Goal: Task Accomplishment & Management: Complete application form

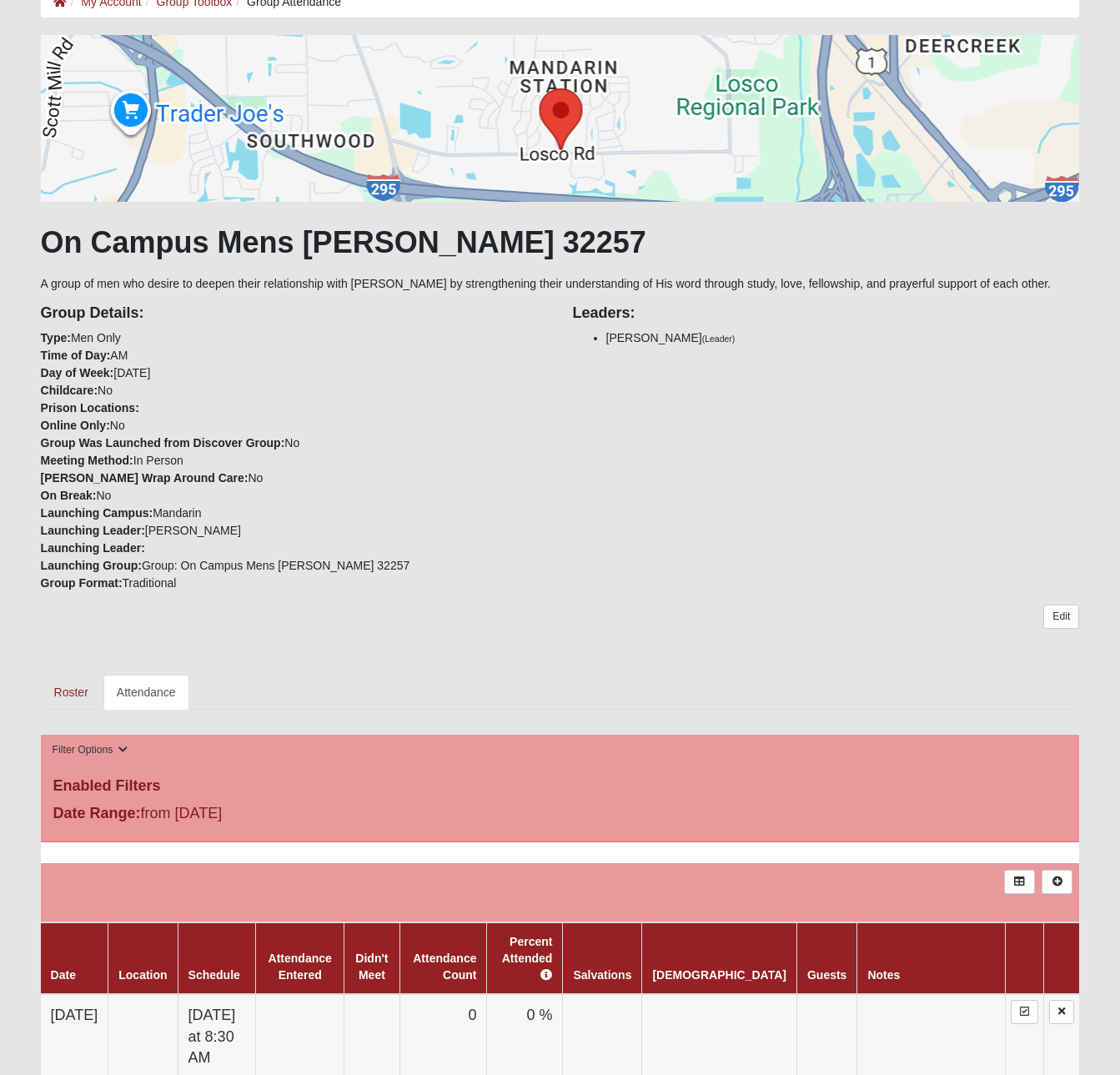
scroll to position [240, 0]
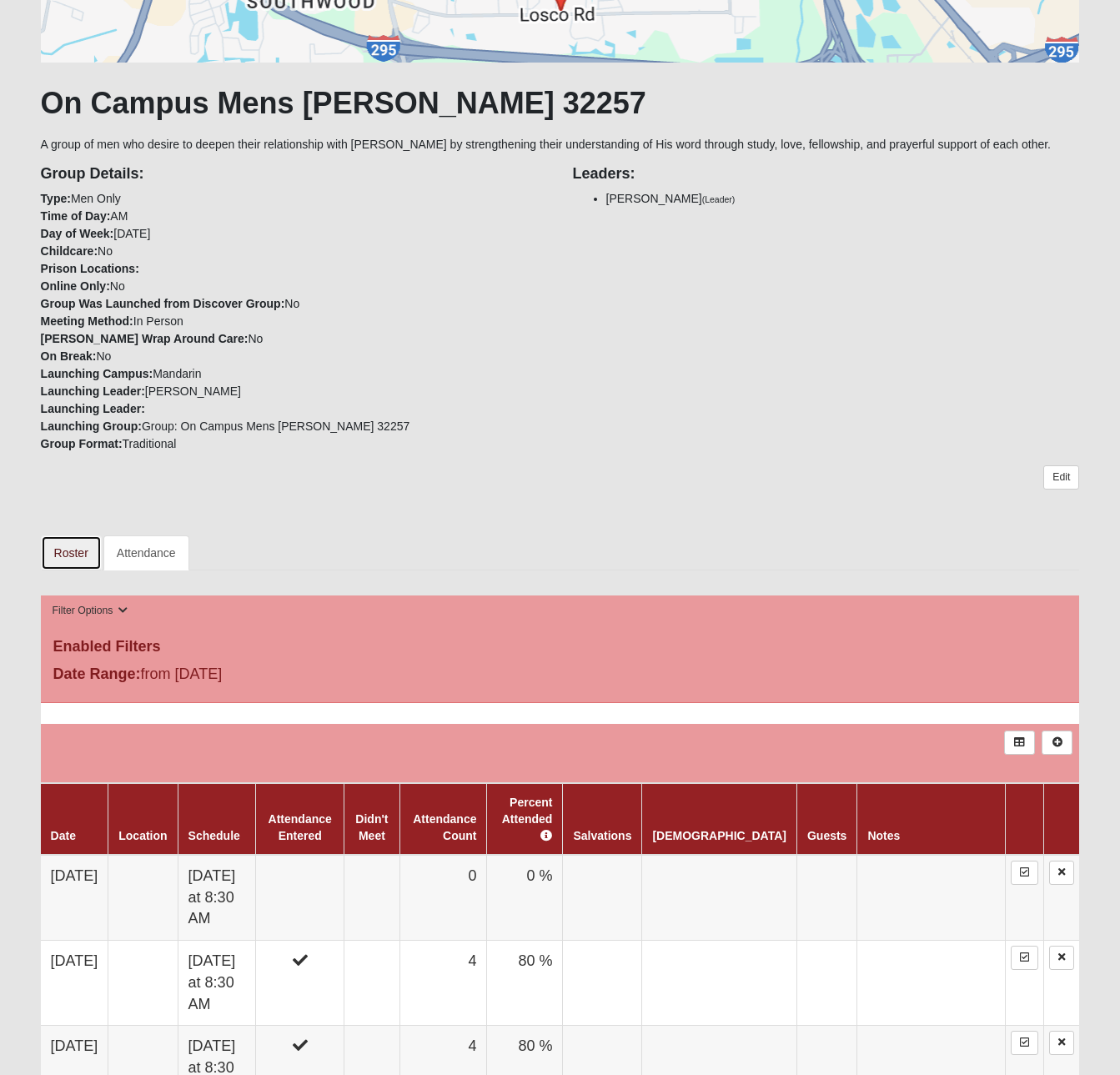
click at [69, 555] on link "Roster" at bounding box center [71, 553] width 61 height 35
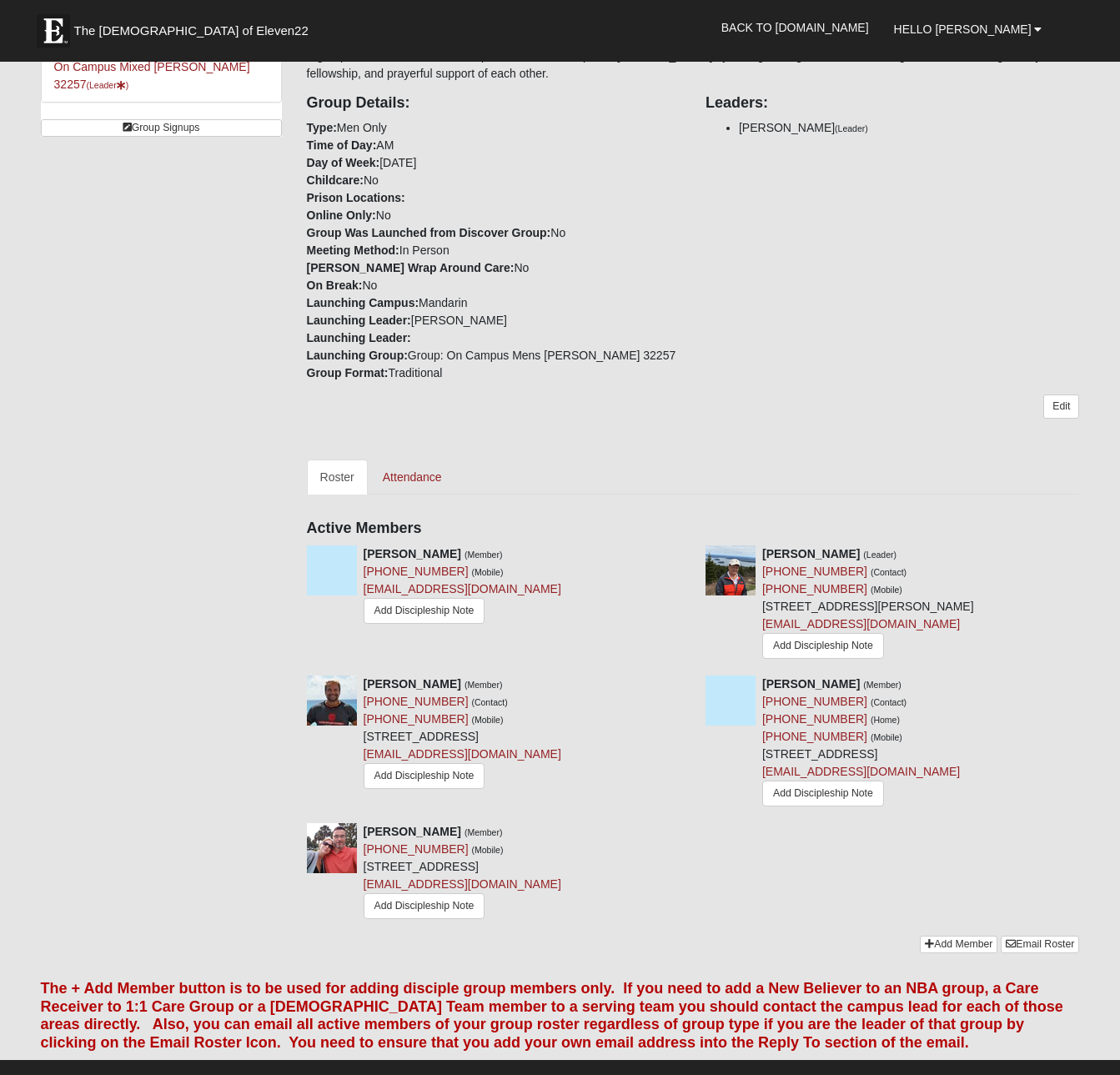
scroll to position [333, 0]
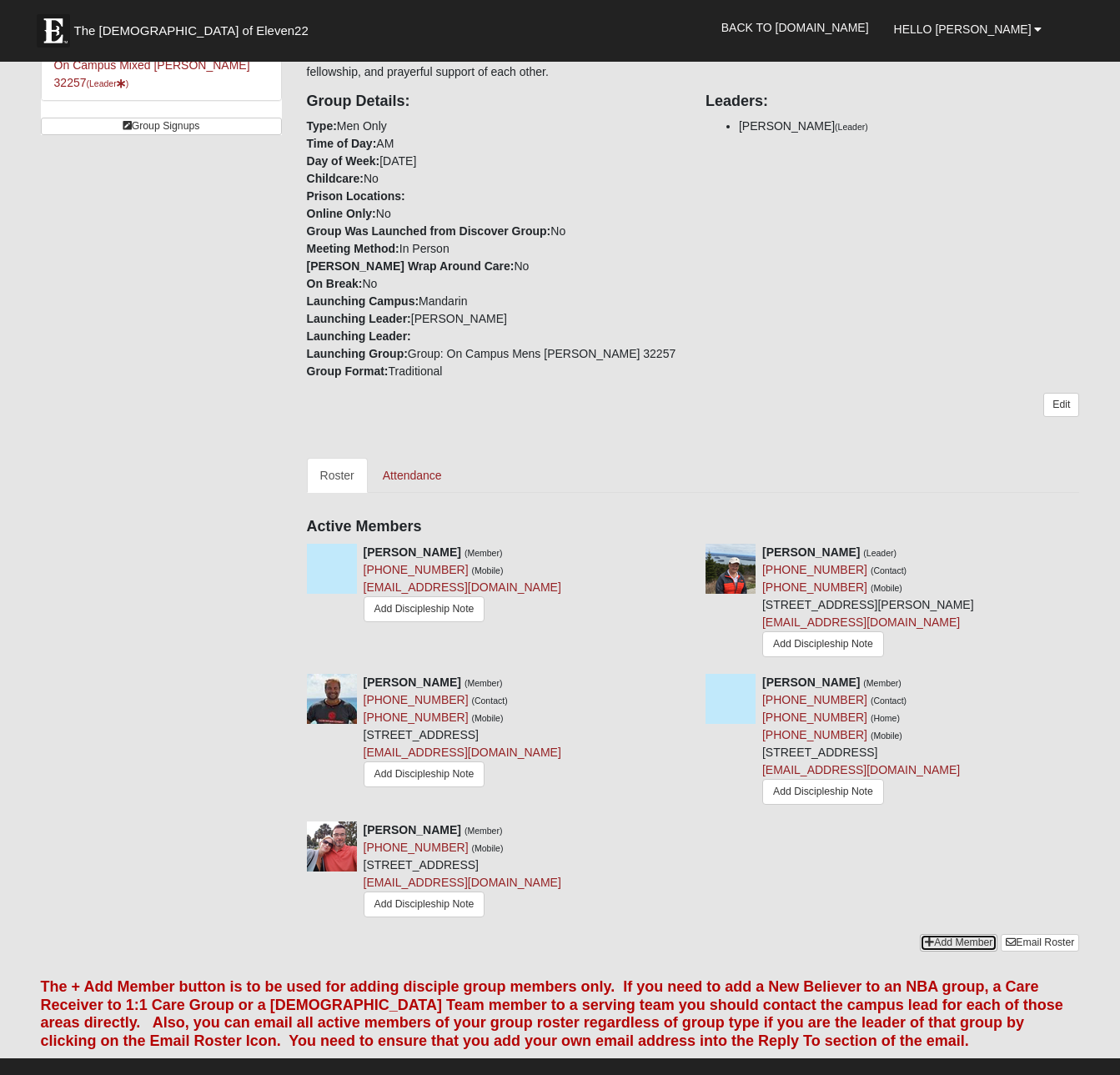
click at [961, 949] on link "Add Member" at bounding box center [959, 943] width 77 height 17
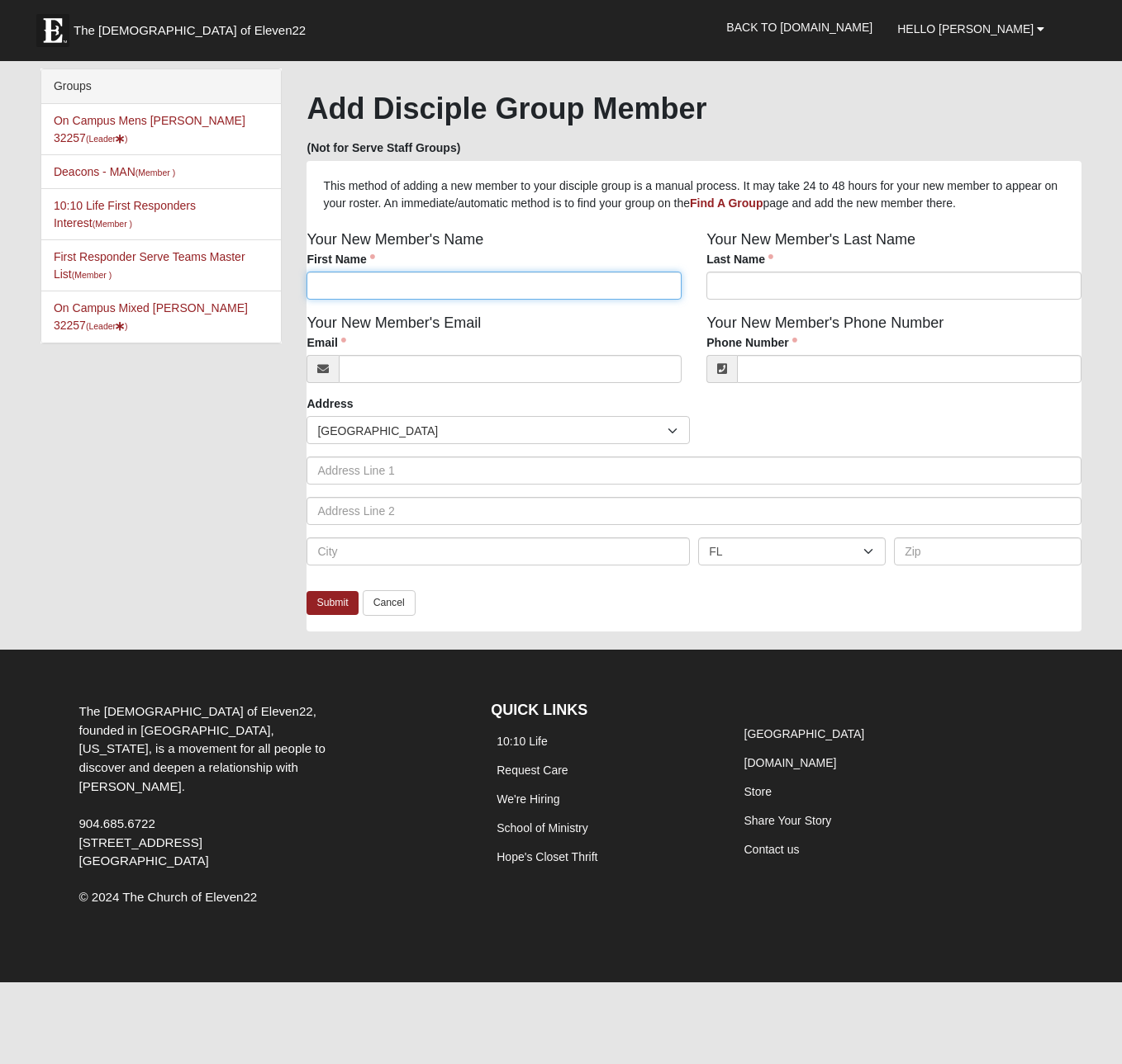
click at [473, 281] on input "First Name" at bounding box center [494, 285] width 375 height 28
type input "[PERSON_NAME]"
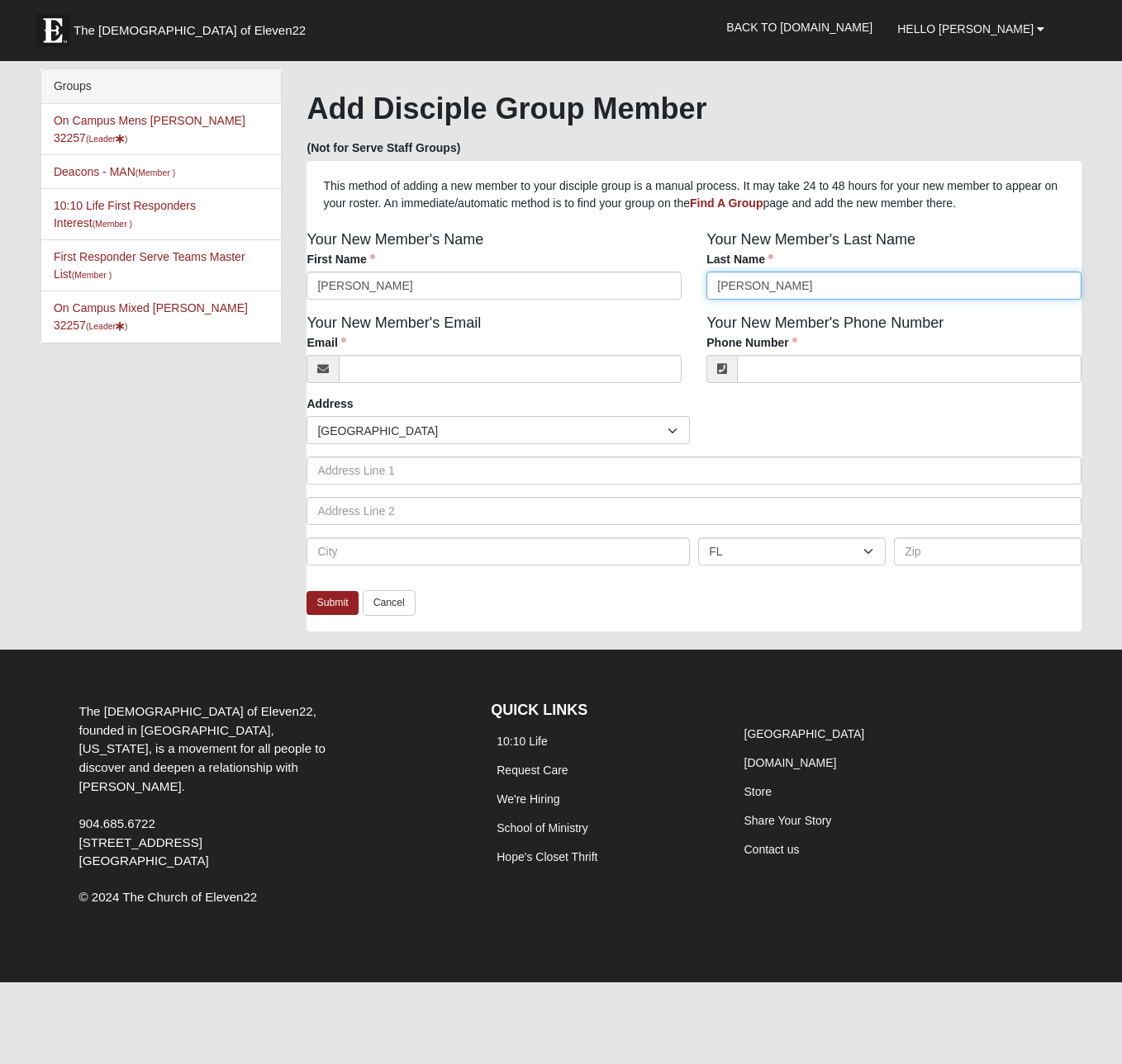
type input "[PERSON_NAME]"
paste input "John95005@gmail.com"
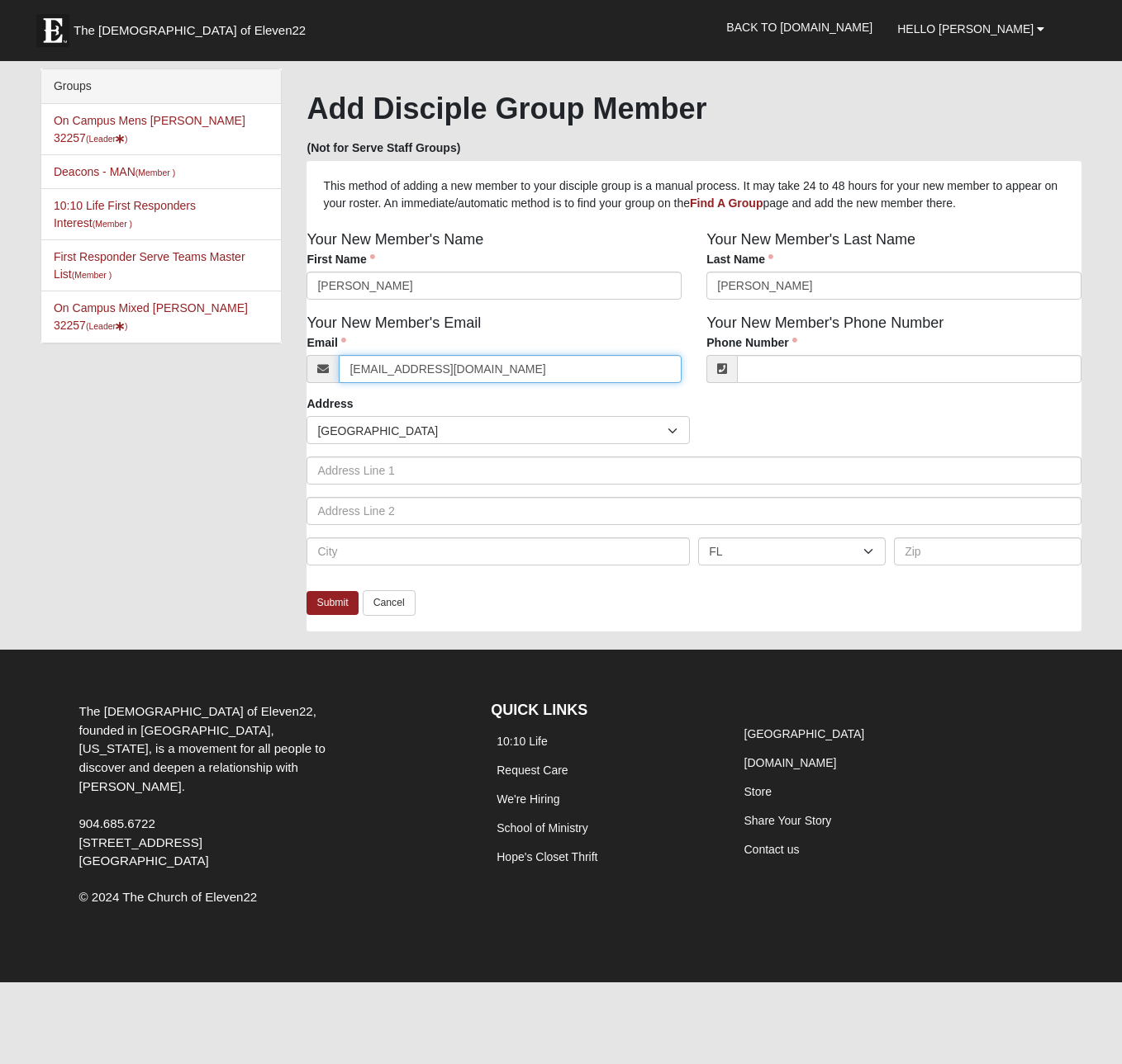
type input "John95005@gmail.com"
click at [807, 369] on input "Phone Number" at bounding box center [909, 369] width 345 height 28
paste input "‭(904) 233-439"
type input "(904) 233-4390"
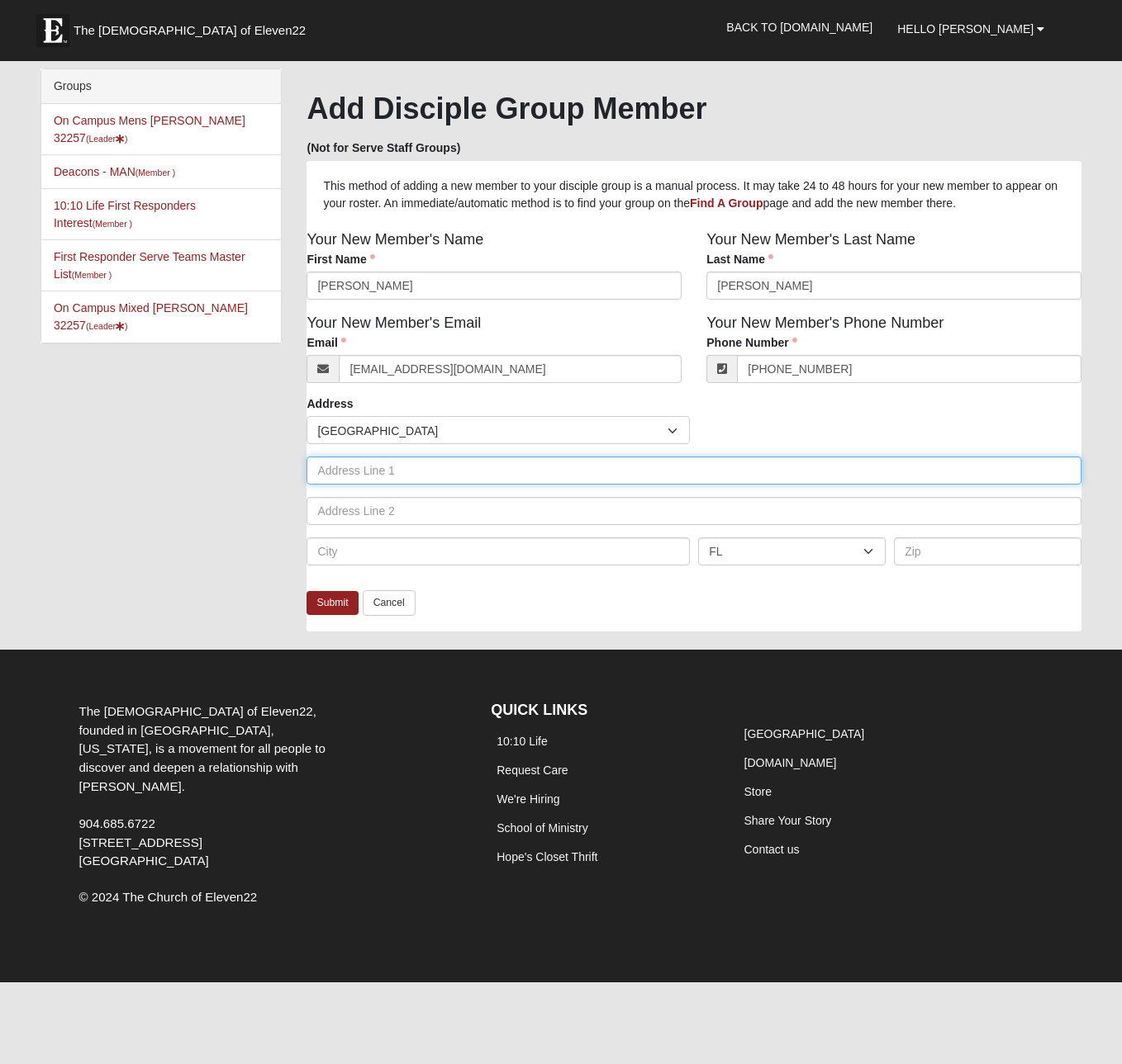
click at [484, 470] on input "text" at bounding box center [693, 470] width 775 height 28
paste input "11255 Southbury Pl Jacksonville FL 32257-4529"
drag, startPoint x: 421, startPoint y: 473, endPoint x: 609, endPoint y: 482, distance: 188.2
click at [609, 482] on input "11255 Southbury Pl Jacksonville FL 32257-4529" at bounding box center [693, 470] width 775 height 28
type input "11255 Southbury Pl"
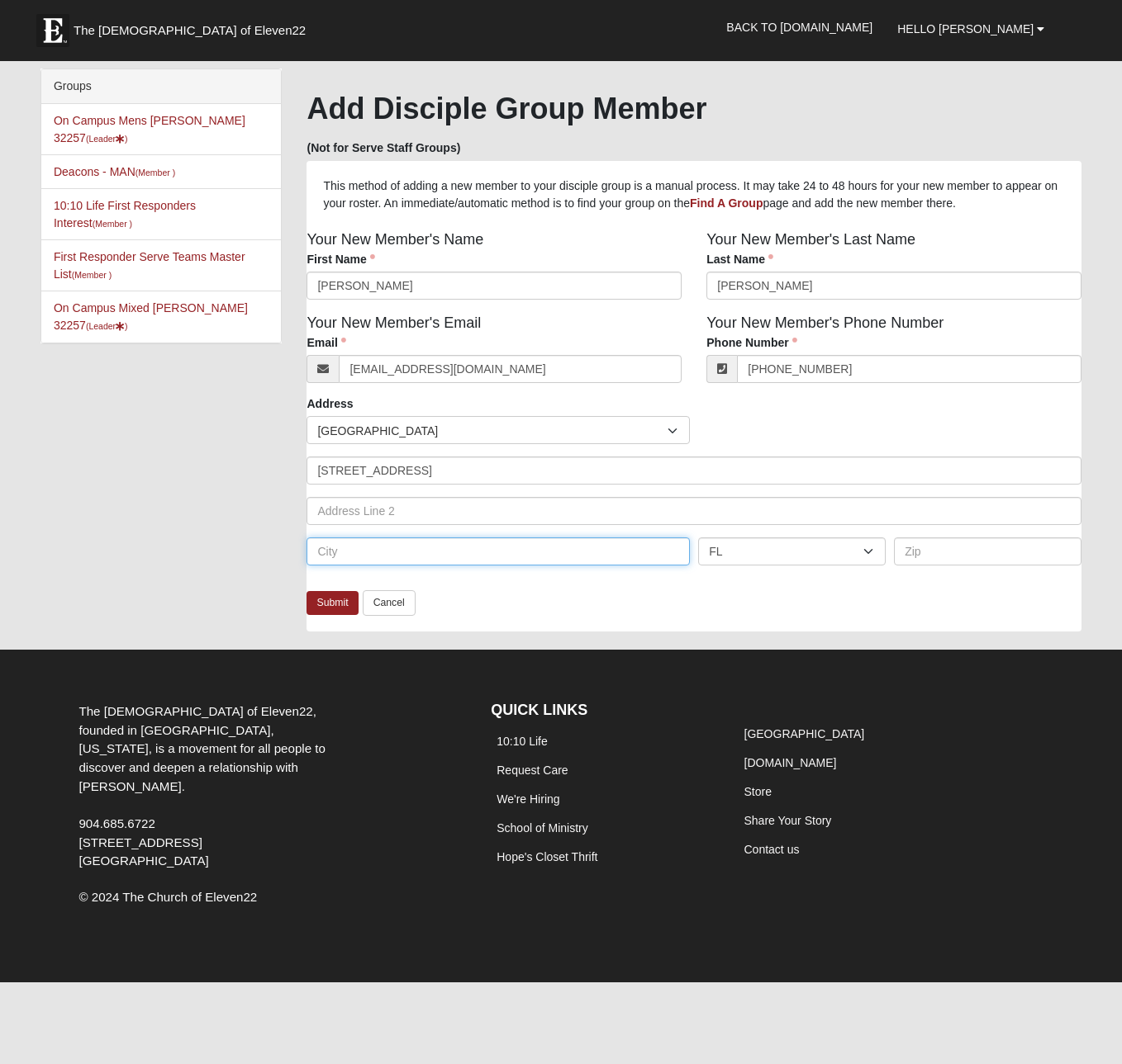
click at [377, 563] on input "text" at bounding box center [498, 551] width 383 height 28
paste input "Jacksonville FL 32257-4529"
drag, startPoint x: 408, startPoint y: 553, endPoint x: 543, endPoint y: 555, distance: 135.0
click at [543, 555] on input "Jacksonville FL 32257-4529" at bounding box center [498, 551] width 383 height 28
type input "Jacksonville FL 3"
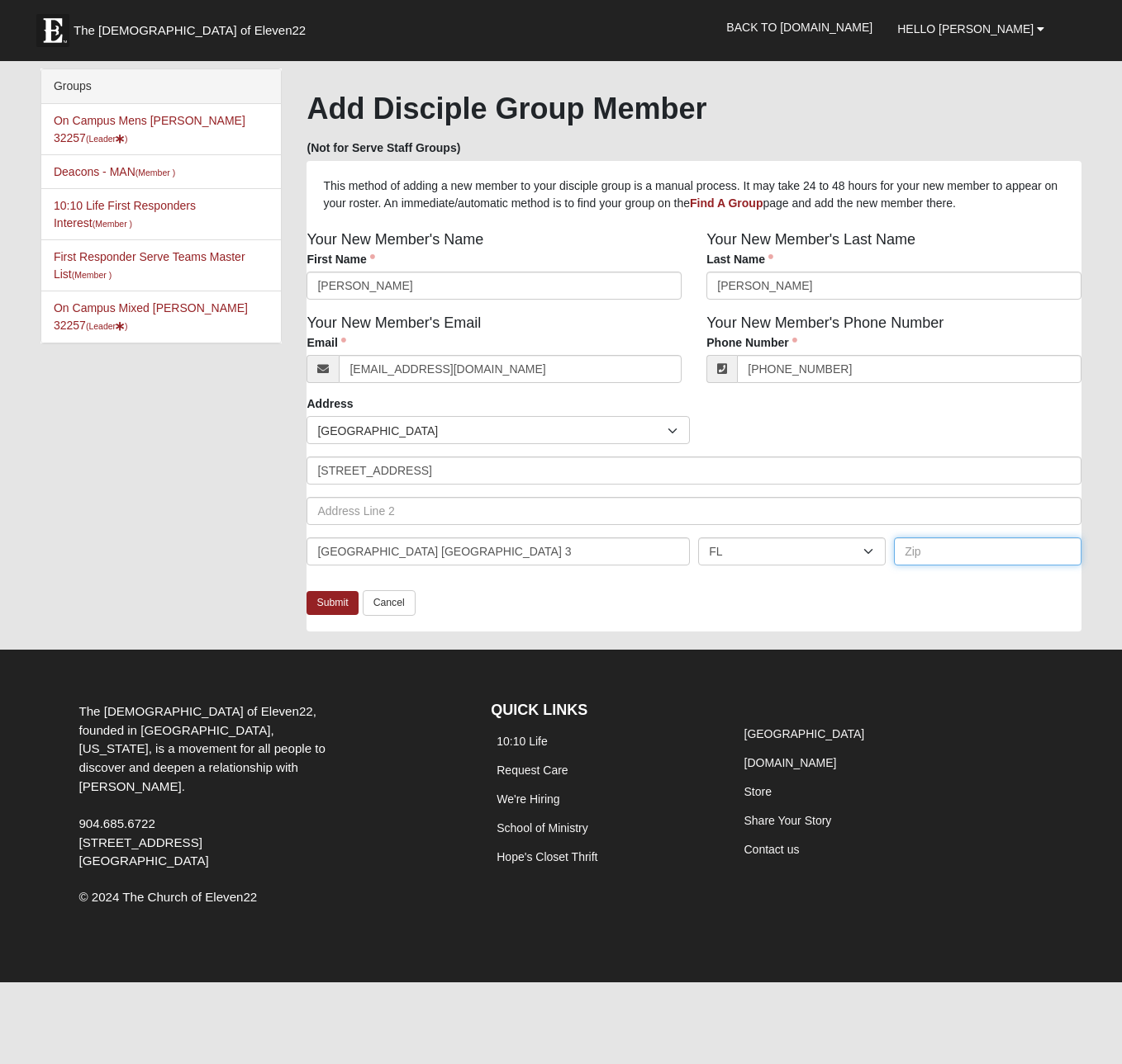
click at [913, 555] on input "text" at bounding box center [988, 551] width 187 height 28
paste input "2257-4529"
type input "32257-4529"
click at [431, 556] on input "Jacksonville FL 3" at bounding box center [498, 551] width 383 height 28
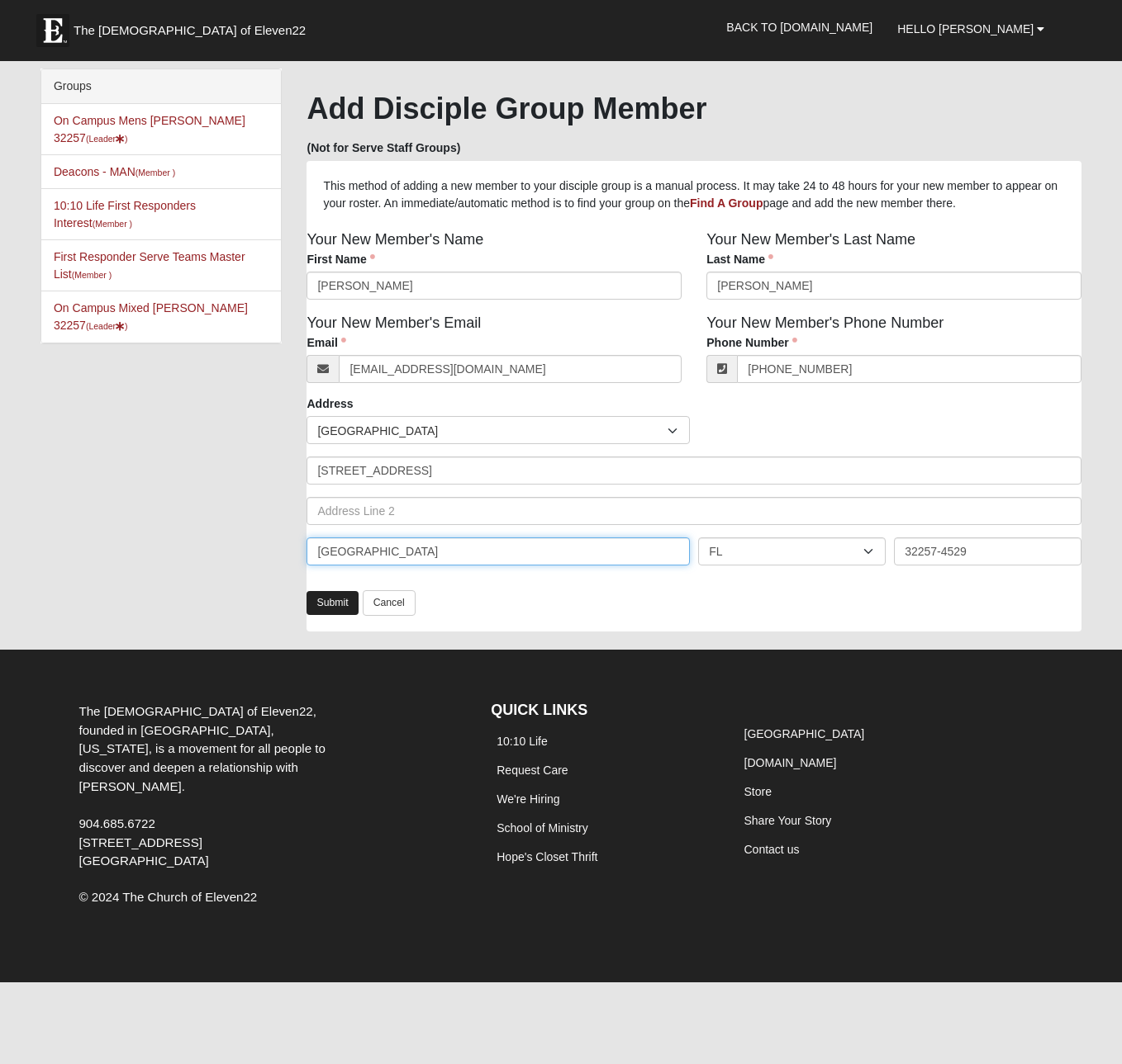
type input "Jacksonville"
click at [328, 602] on link "Submit" at bounding box center [332, 603] width 52 height 24
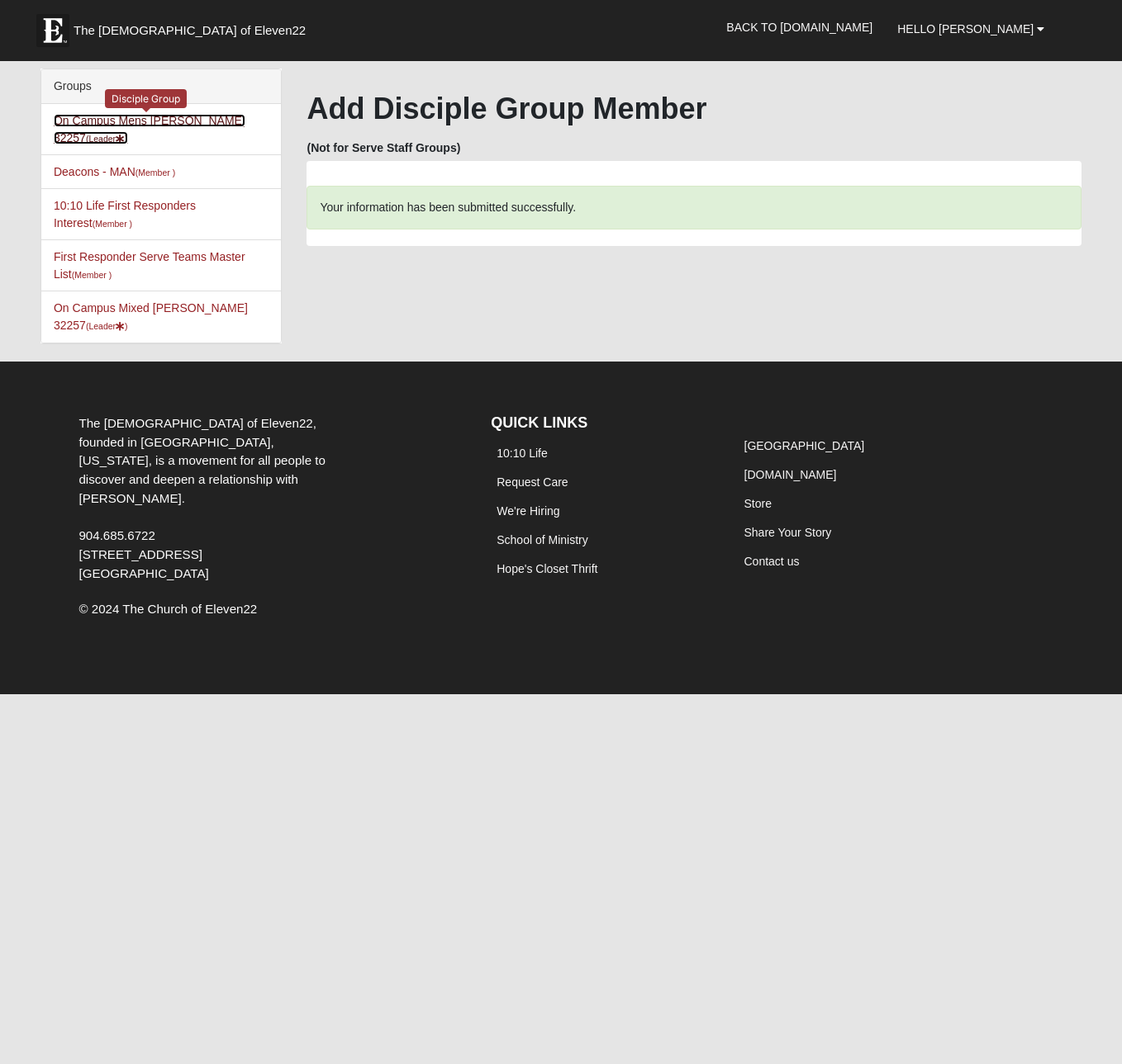
click at [135, 119] on link "On Campus Mens Hoffstatter 32257 (Leader )" at bounding box center [149, 130] width 192 height 31
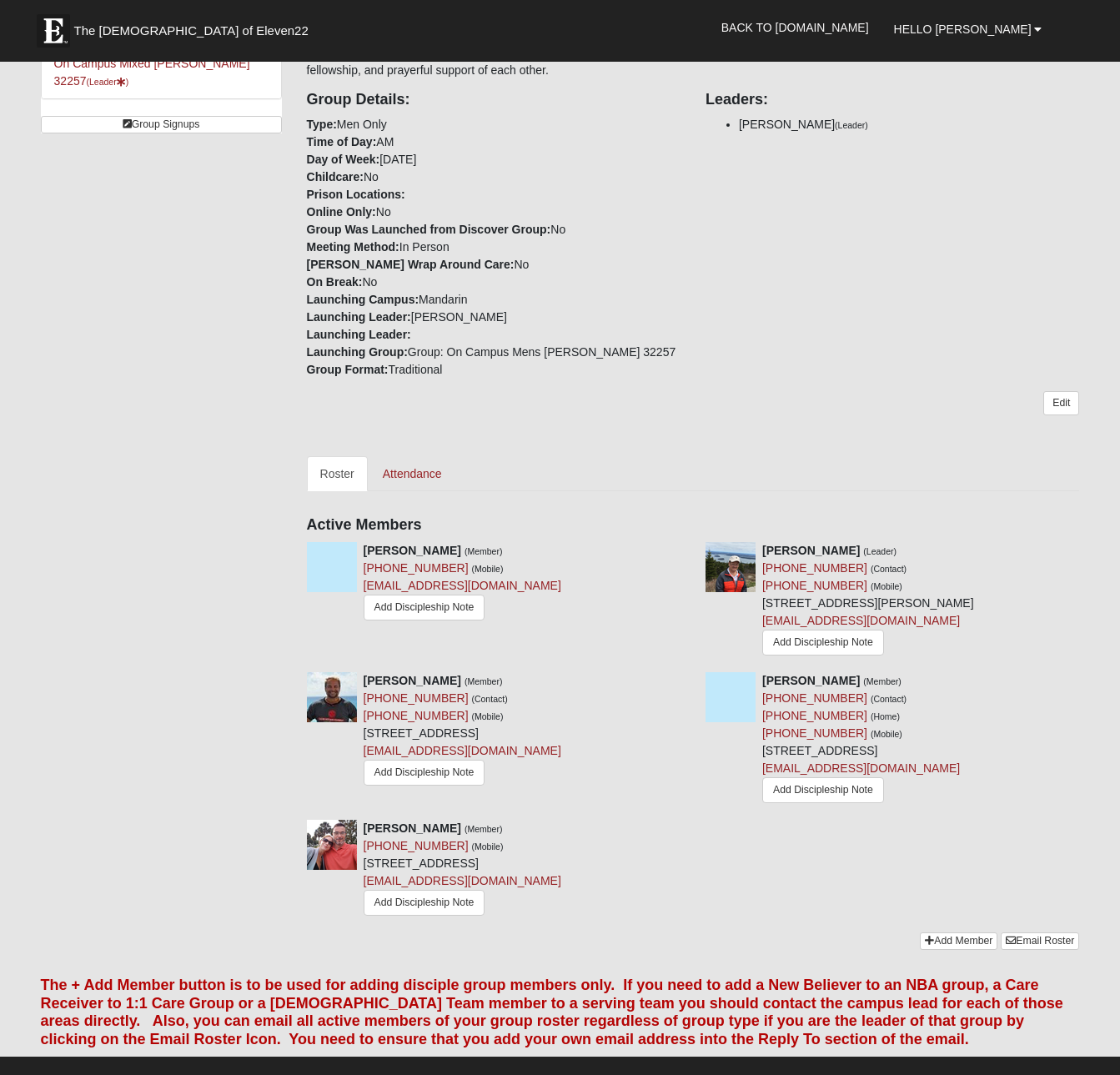
scroll to position [339, 0]
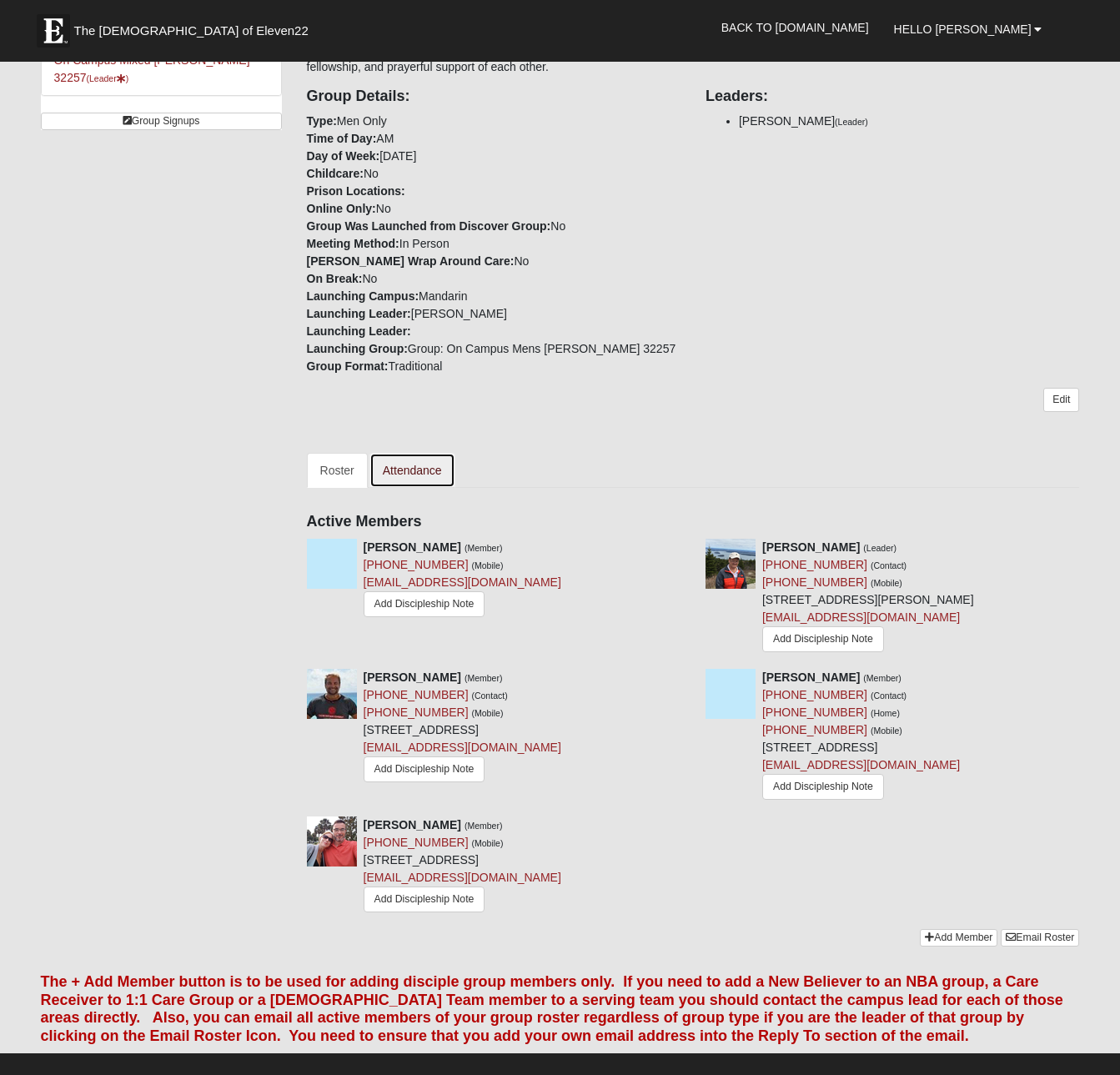
click at [425, 471] on link "Attendance" at bounding box center [412, 471] width 86 height 35
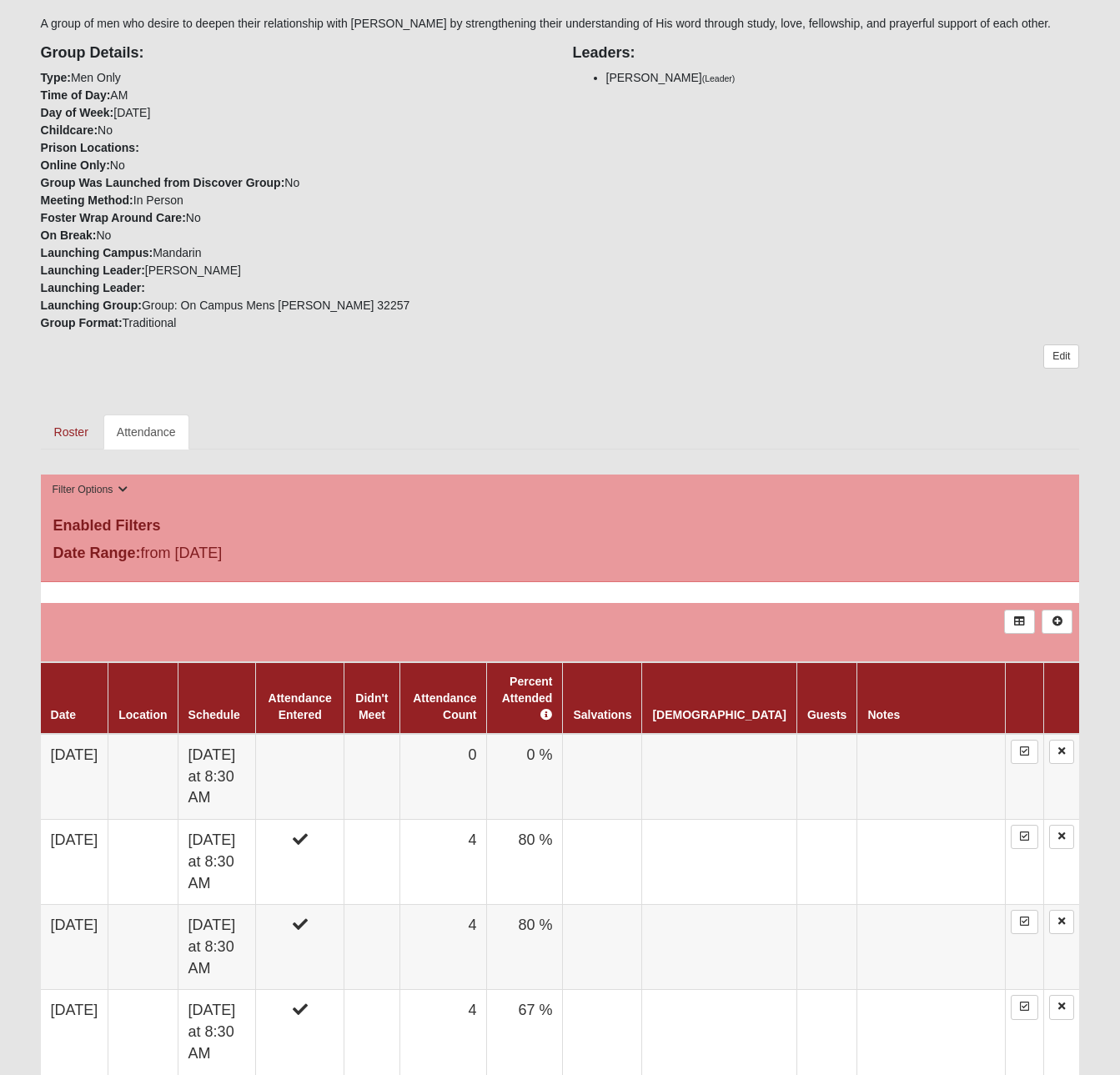
scroll to position [406, 0]
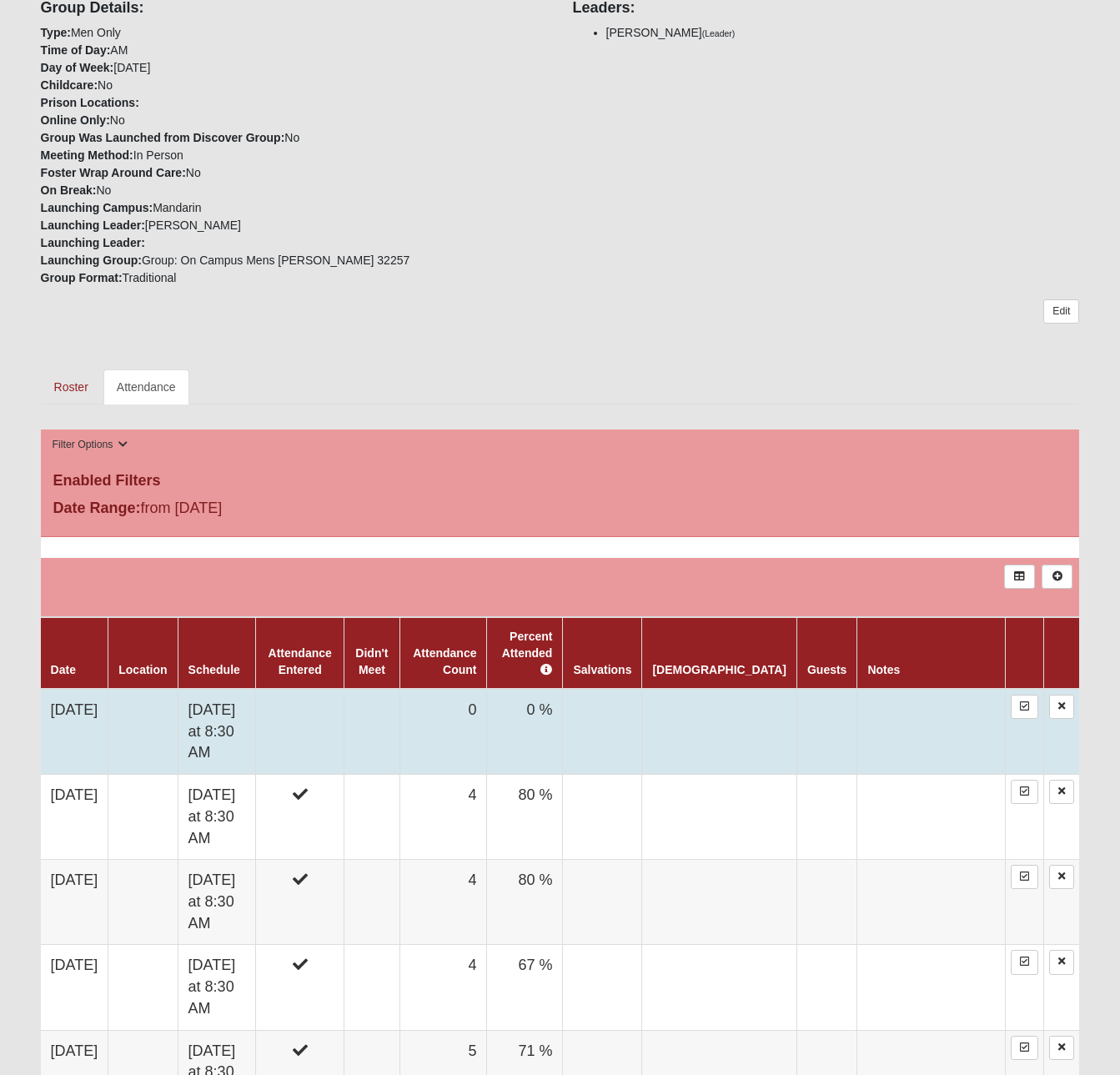
click at [399, 709] on td at bounding box center [372, 732] width 56 height 86
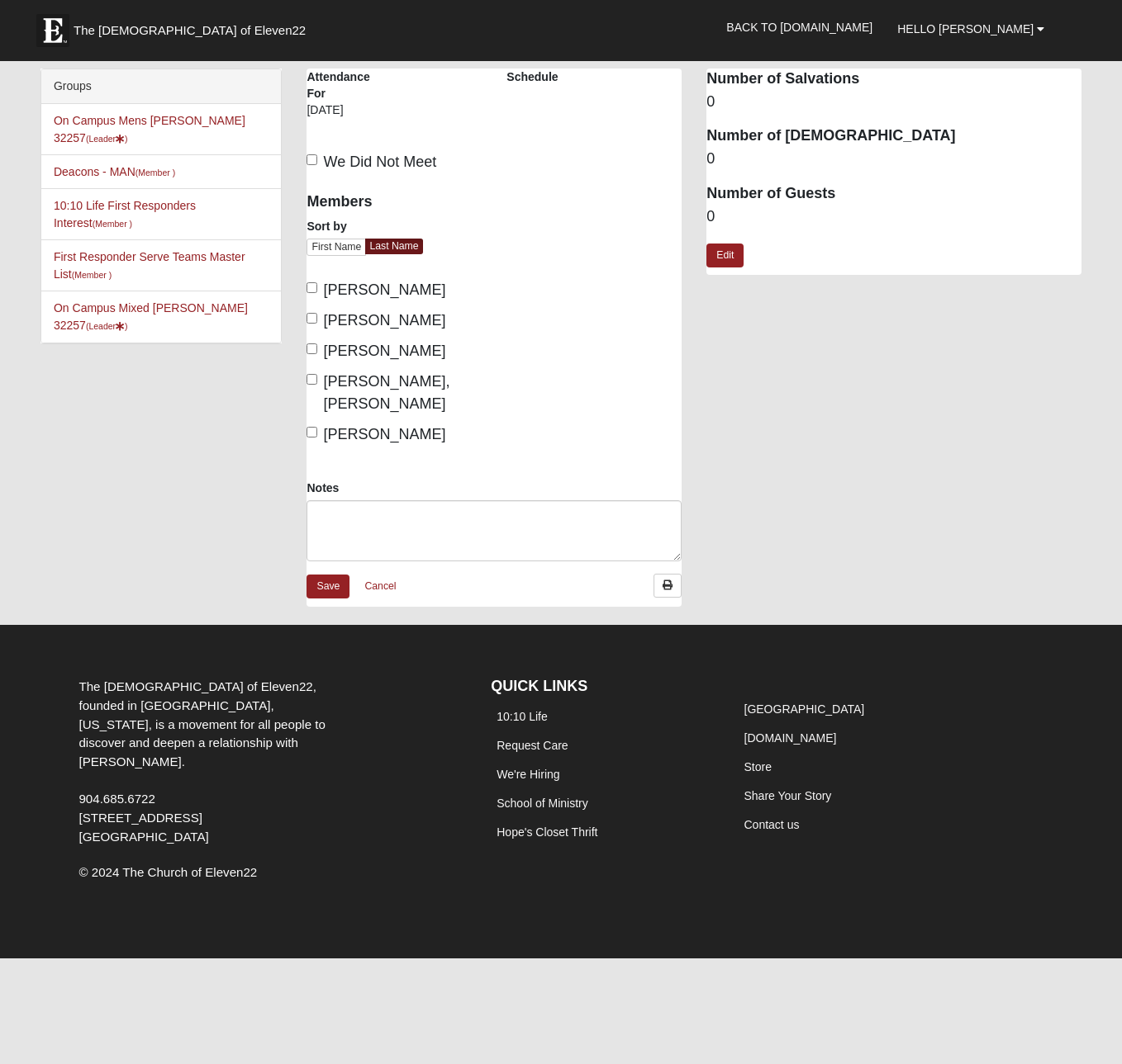
click at [364, 426] on span "[PERSON_NAME]" at bounding box center [384, 434] width 122 height 16
click at [317, 427] on input "[PERSON_NAME]" at bounding box center [311, 432] width 10 height 10
checkbox input "true"
click at [341, 382] on span "[PERSON_NAME], [PERSON_NAME]" at bounding box center [386, 392] width 126 height 39
click at [317, 382] on input "[PERSON_NAME], [PERSON_NAME]" at bounding box center [311, 379] width 10 height 10
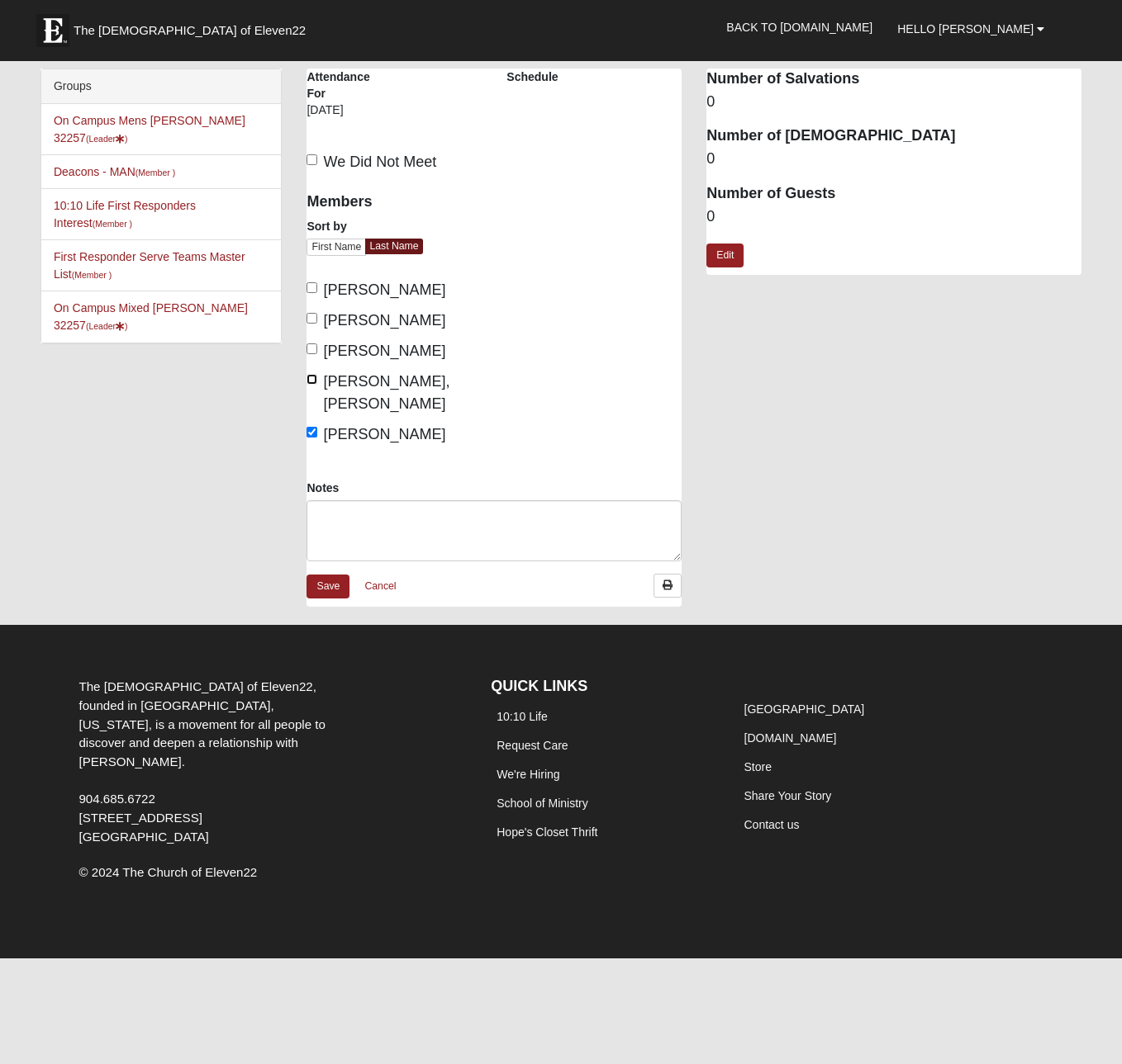
checkbox input "true"
click at [359, 353] on span "[PERSON_NAME]" at bounding box center [384, 351] width 122 height 16
click at [317, 353] on input "[PERSON_NAME]" at bounding box center [311, 349] width 10 height 10
checkbox input "true"
click at [326, 314] on span "[PERSON_NAME]" at bounding box center [384, 320] width 122 height 16
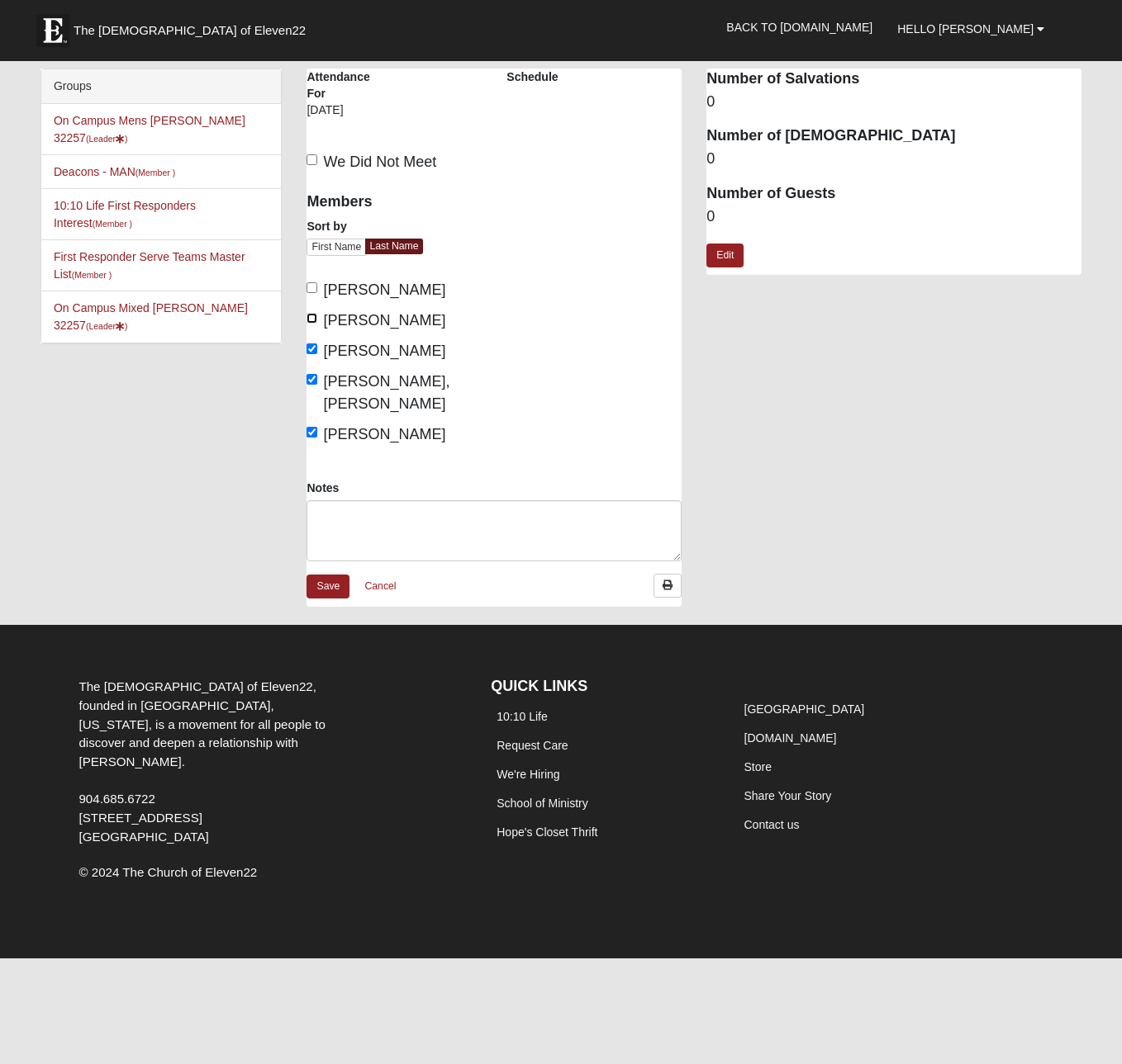
click at [317, 314] on input "Hoffstatter, John" at bounding box center [311, 318] width 10 height 10
checkbox input "true"
click at [345, 289] on span "Burkhart, Dana" at bounding box center [384, 290] width 122 height 16
click at [317, 289] on input "Burkhart, Dana" at bounding box center [311, 288] width 10 height 10
checkbox input "true"
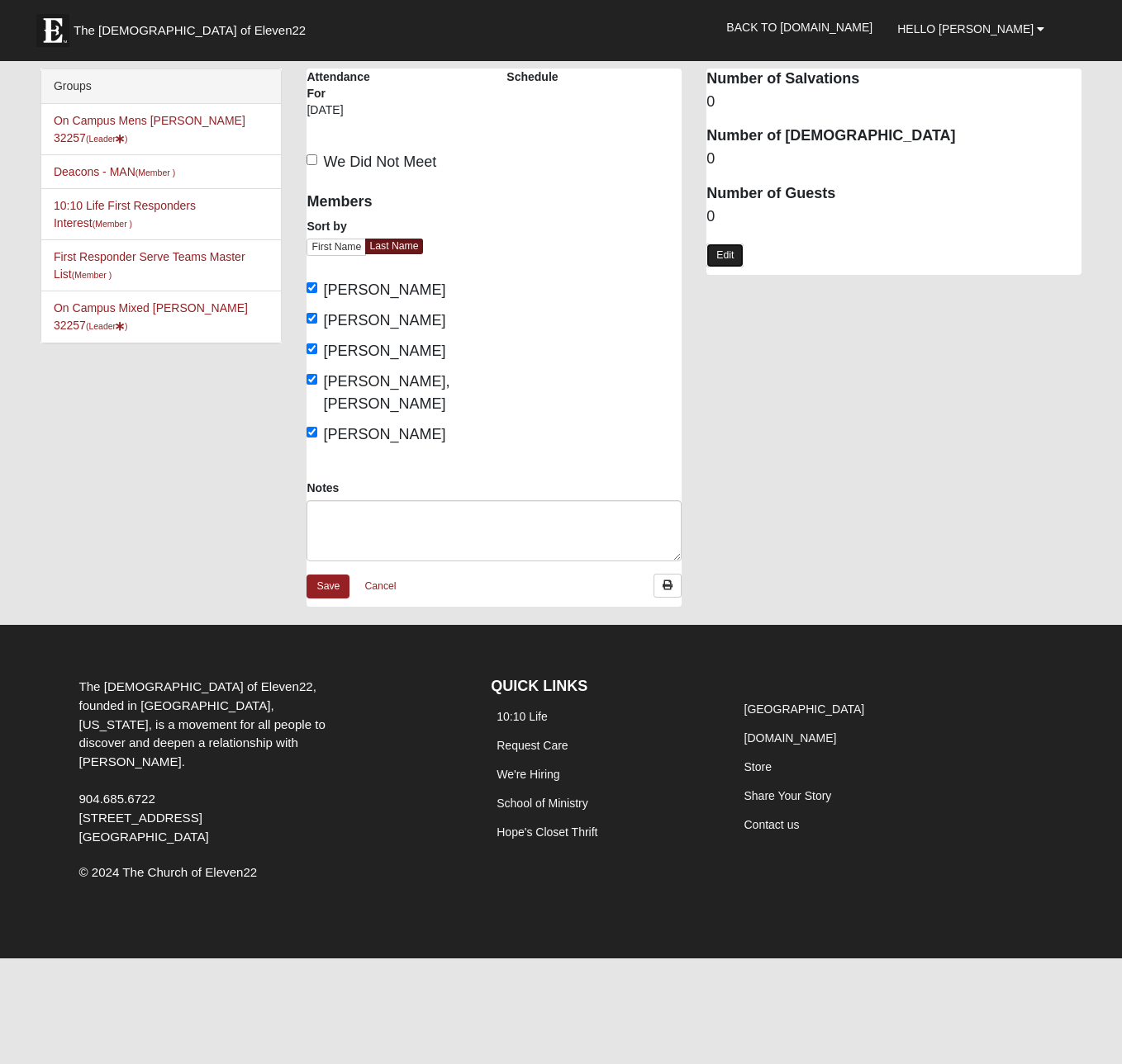
click at [734, 258] on link "Edit" at bounding box center [724, 255] width 37 height 24
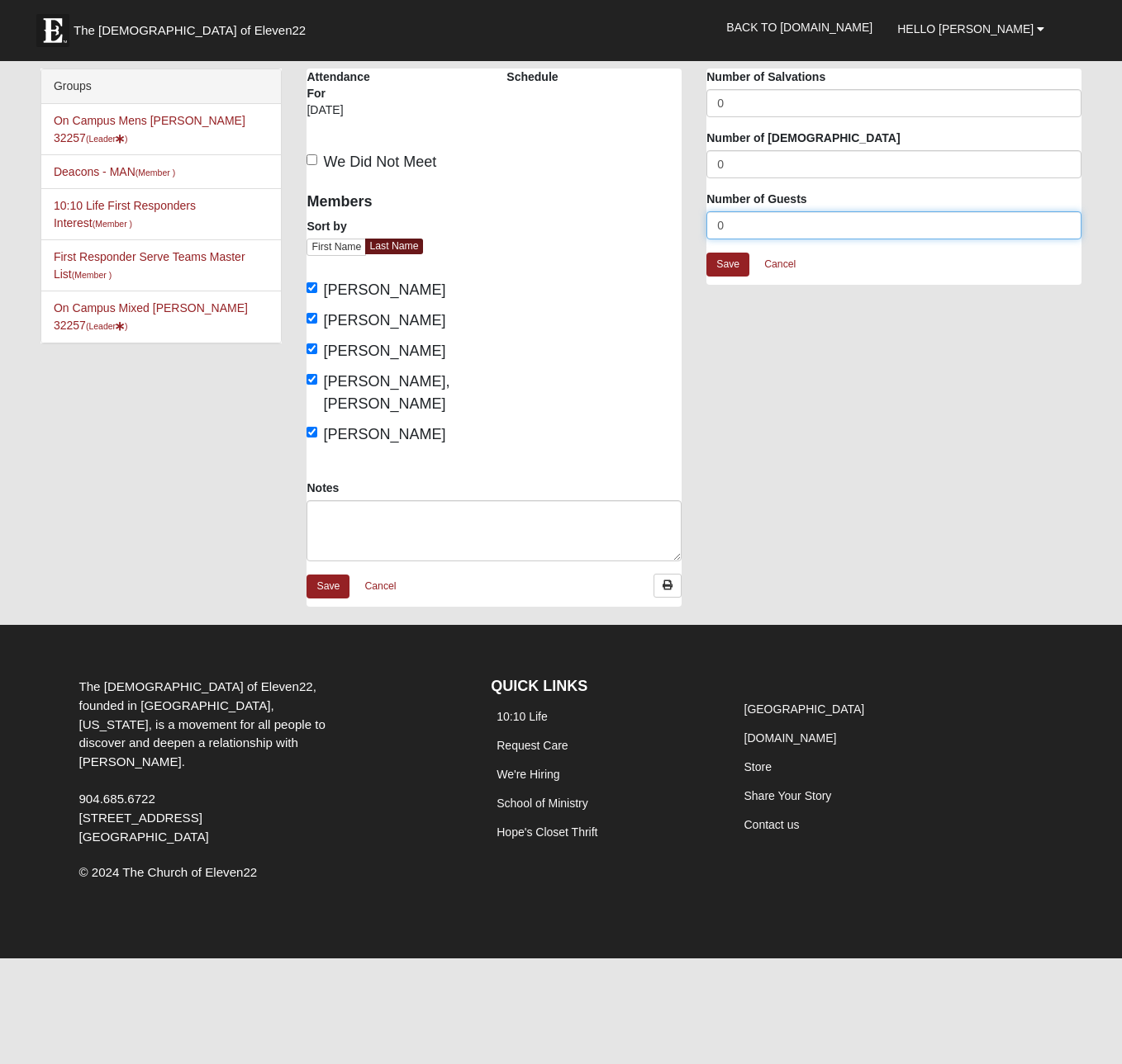
drag, startPoint x: 743, startPoint y: 224, endPoint x: 678, endPoint y: 222, distance: 65.0
click at [678, 221] on div "On Campus Mens Hoffstatter 32257 Attendance Attendance For 10/4/2025 Schedule W…" at bounding box center [694, 346] width 800 height 555
type input "1"
click at [728, 261] on link "Save" at bounding box center [727, 265] width 43 height 24
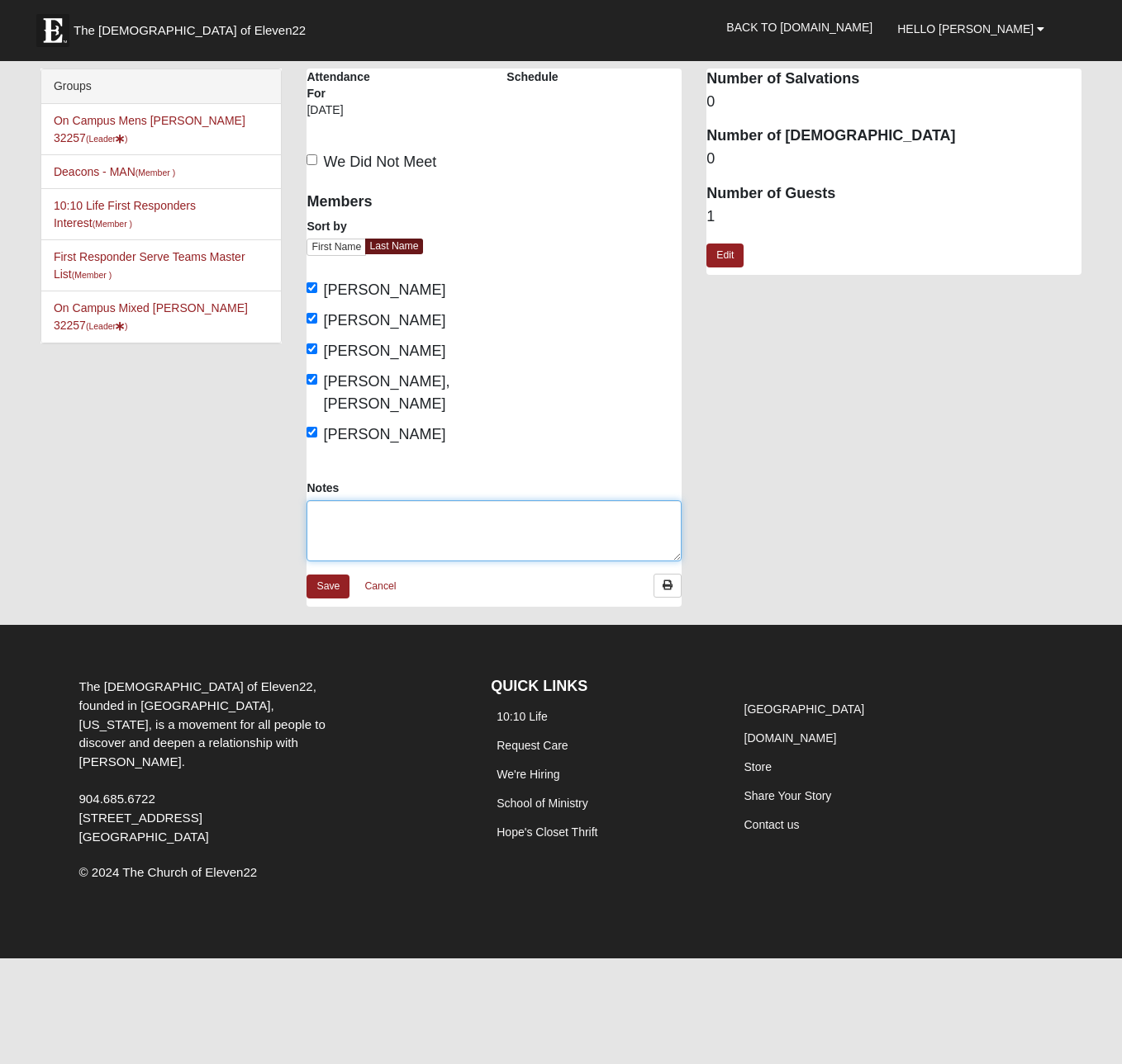
click at [470, 514] on textarea "Notes" at bounding box center [494, 530] width 375 height 61
type textarea "John Wallace - First Time Visiting"
click at [319, 575] on link "Save" at bounding box center [328, 587] width 43 height 24
